Goal: Task Accomplishment & Management: Use online tool/utility

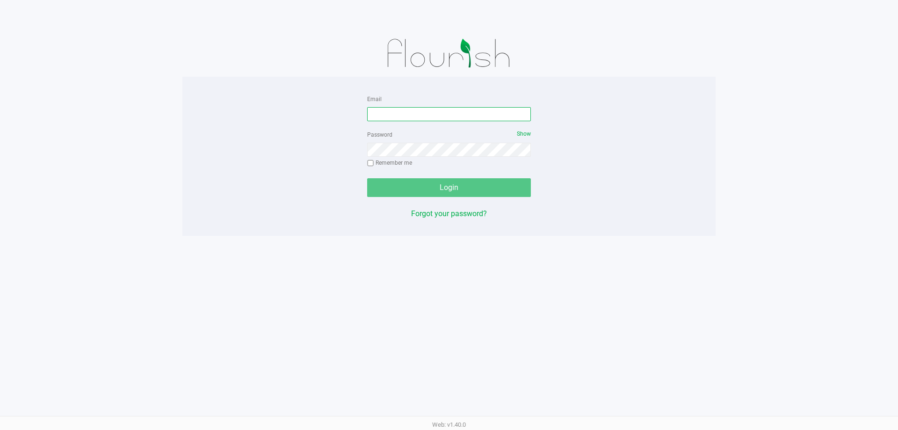
click at [381, 117] on input "Email" at bounding box center [449, 114] width 164 height 14
type input "[EMAIL_ADDRESS][DOMAIN_NAME]"
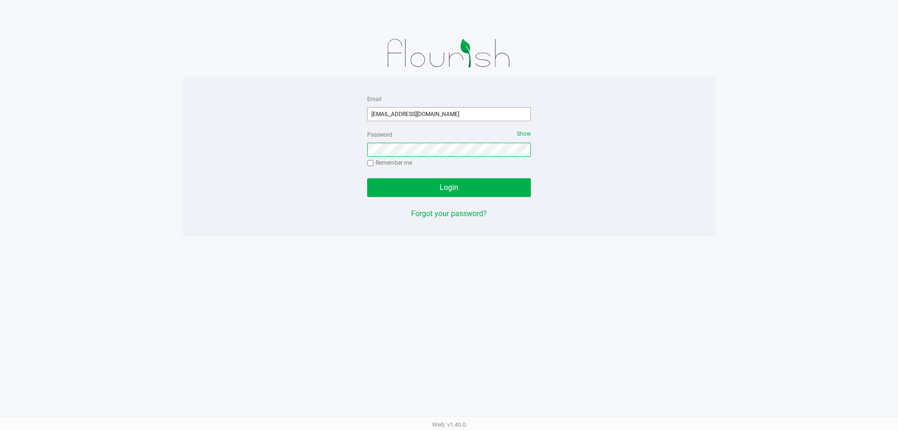
click at [367, 178] on button "Login" at bounding box center [449, 187] width 164 height 19
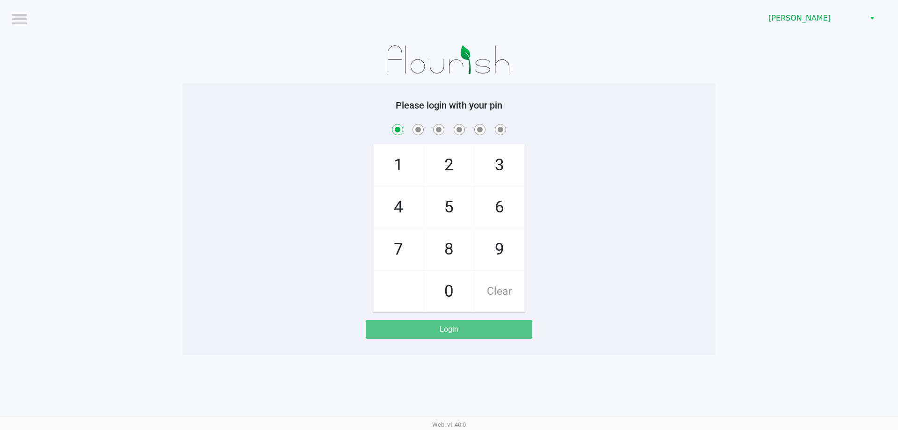
checkbox input "true"
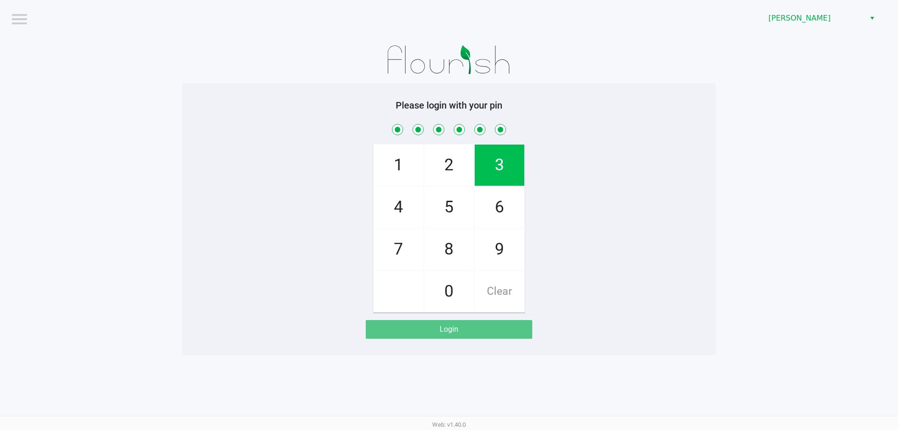
checkbox input "true"
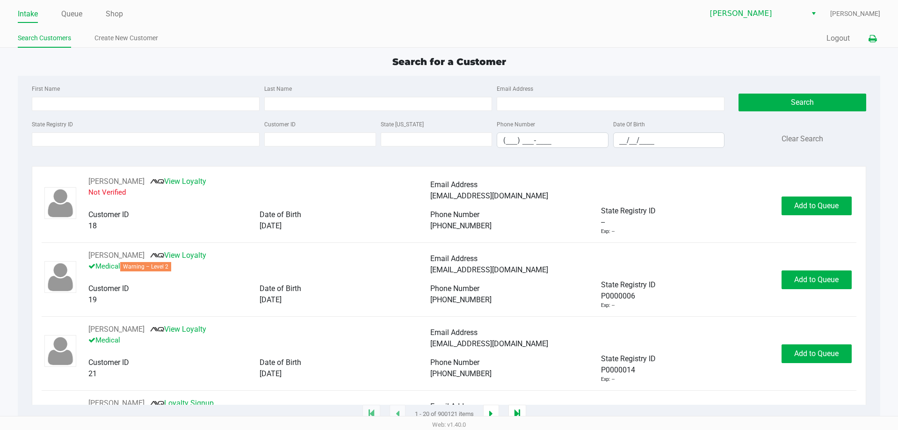
click at [872, 39] on icon at bounding box center [872, 39] width 8 height 7
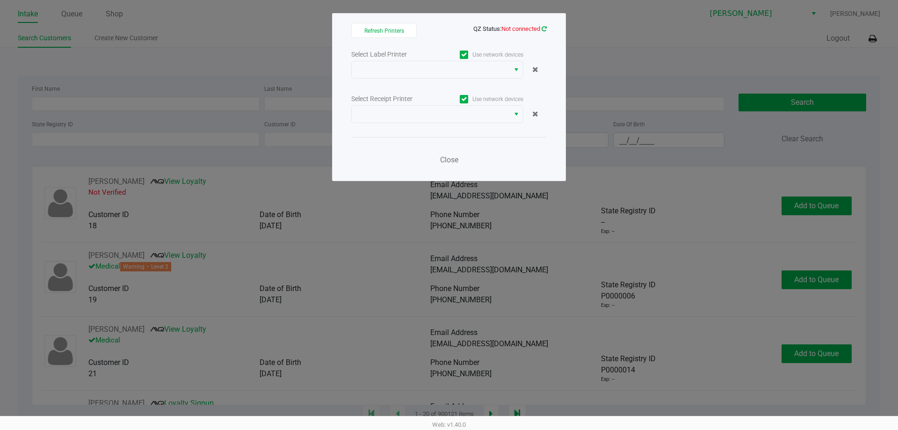
click at [542, 29] on icon at bounding box center [543, 29] width 5 height 6
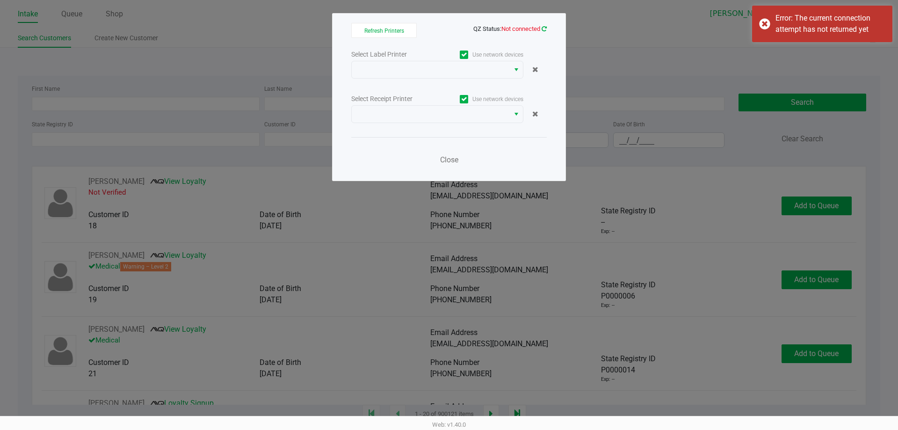
click at [544, 28] on icon at bounding box center [543, 29] width 5 height 6
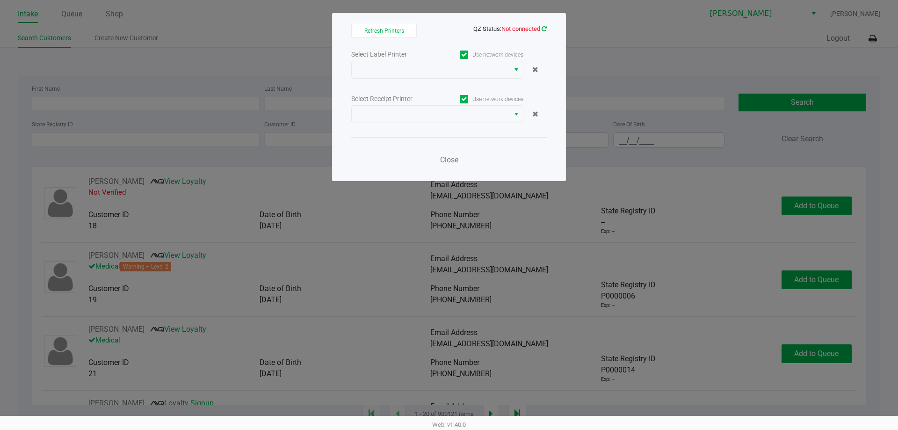
click at [544, 28] on icon at bounding box center [543, 29] width 5 height 6
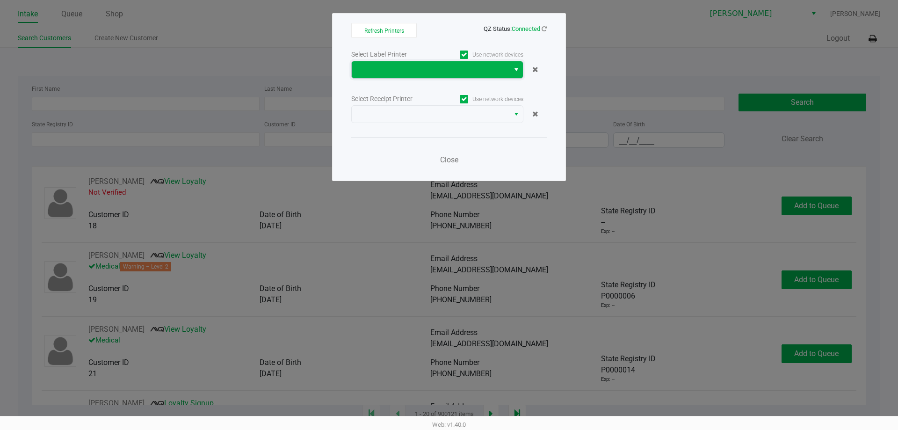
click at [441, 77] on span at bounding box center [431, 69] width 158 height 17
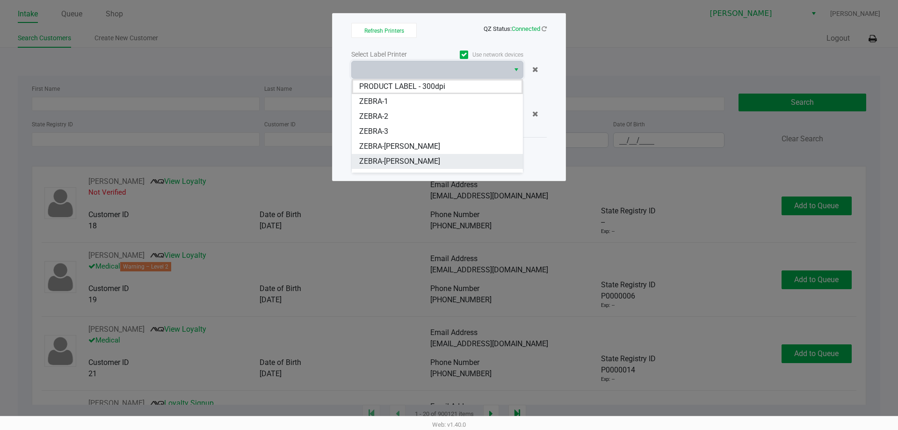
click at [409, 157] on li "ZEBRA-PETE" at bounding box center [437, 161] width 171 height 15
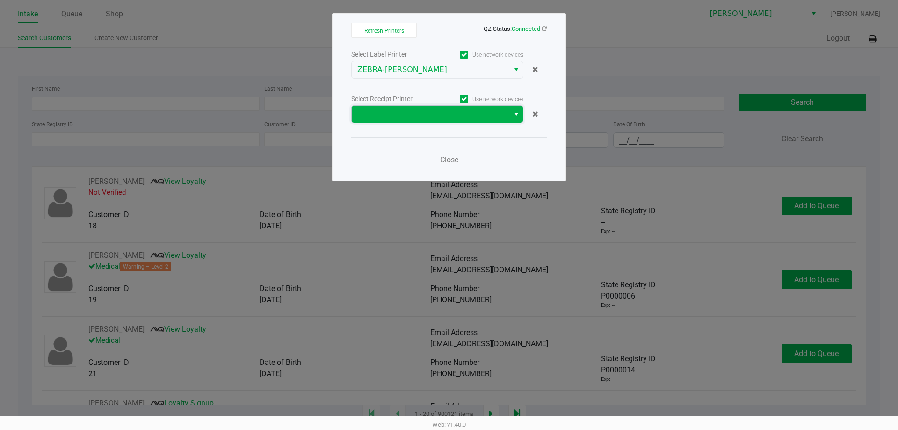
click at [445, 111] on span at bounding box center [430, 113] width 146 height 11
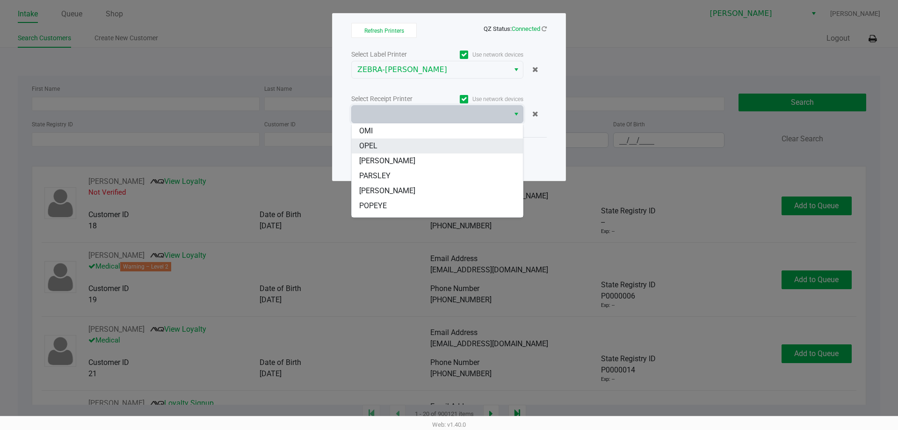
scroll to position [47, 0]
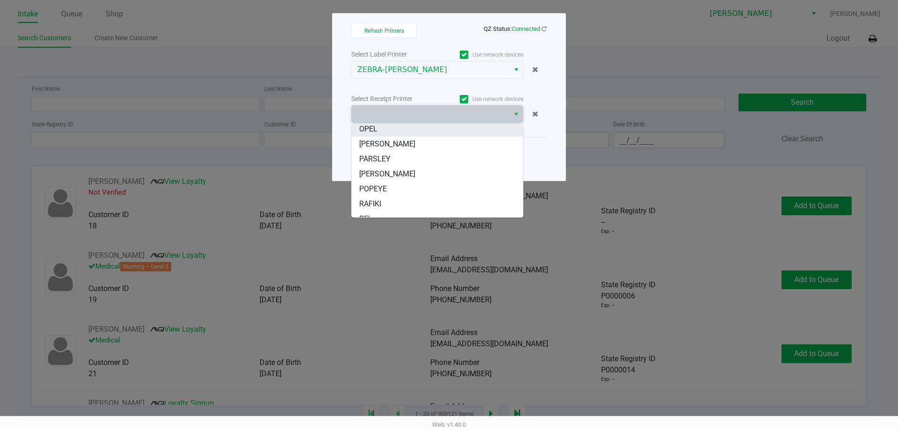
click at [398, 172] on li "PETE" at bounding box center [437, 173] width 171 height 15
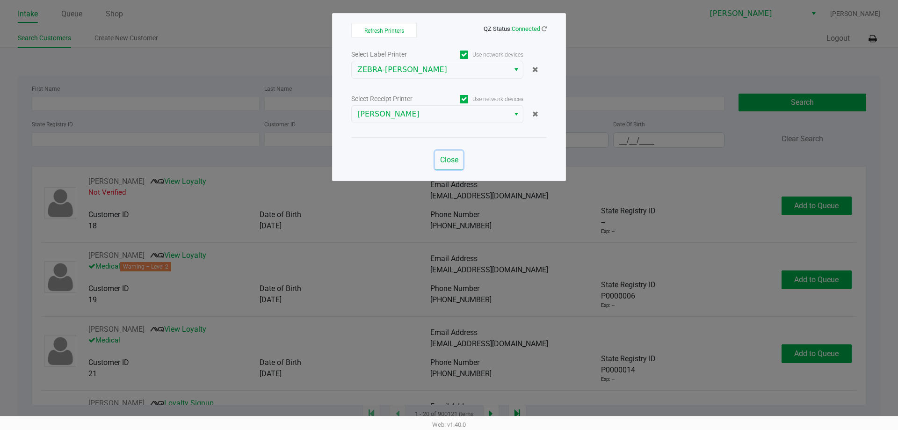
click at [449, 159] on span "Close" at bounding box center [449, 159] width 18 height 9
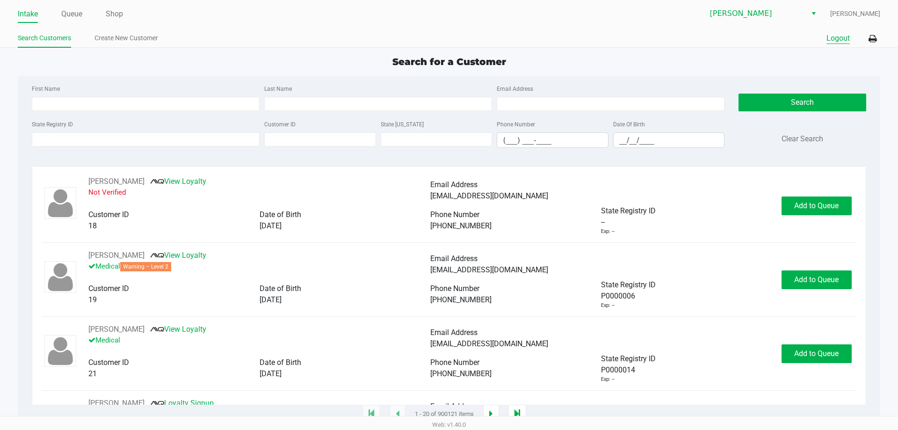
click at [845, 38] on button "Logout" at bounding box center [837, 38] width 23 height 11
